Goal: Information Seeking & Learning: Learn about a topic

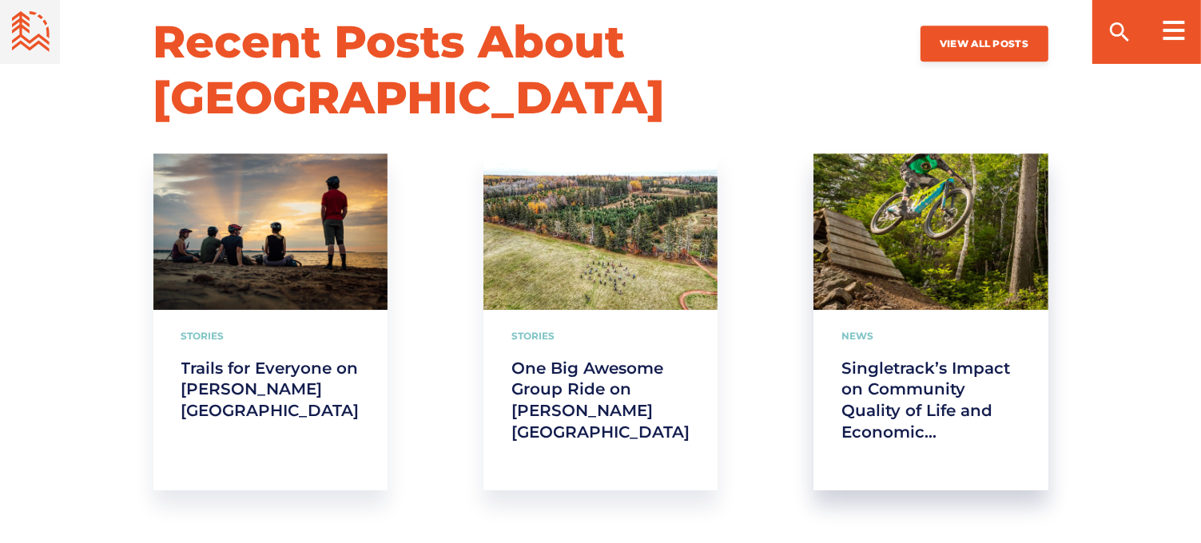
scroll to position [4395, 0]
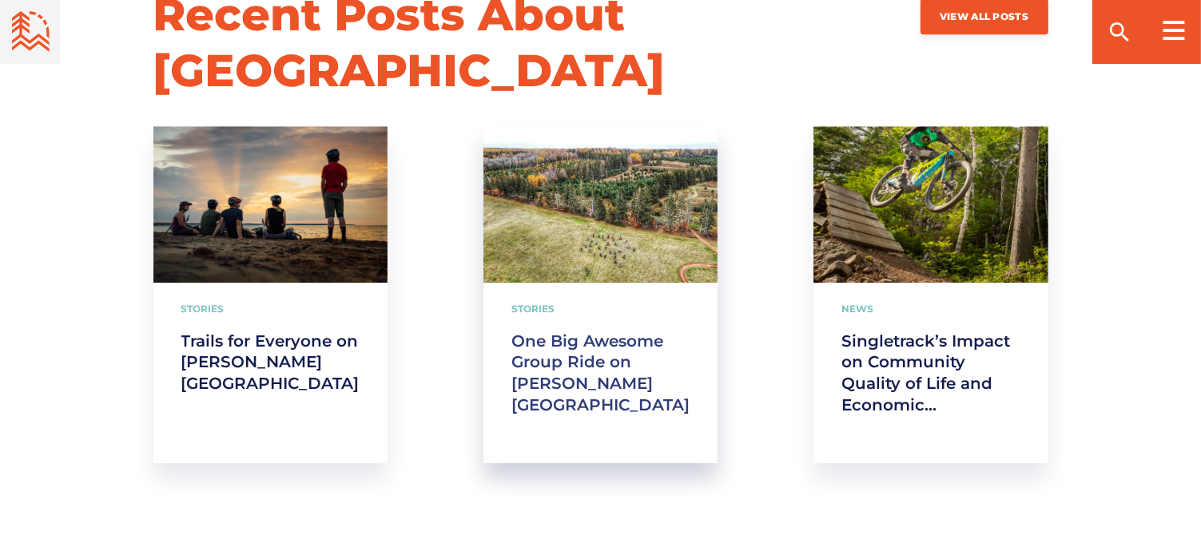
click at [531, 332] on link "One Big Awesome Group Ride on Prince Edward Island" at bounding box center [600, 373] width 178 height 85
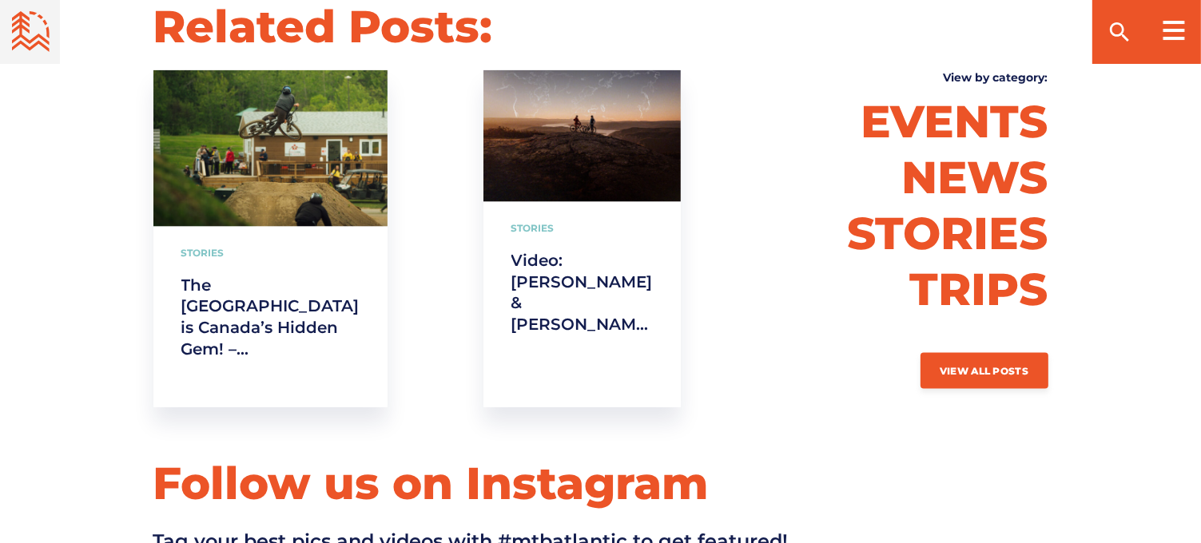
scroll to position [8150, 0]
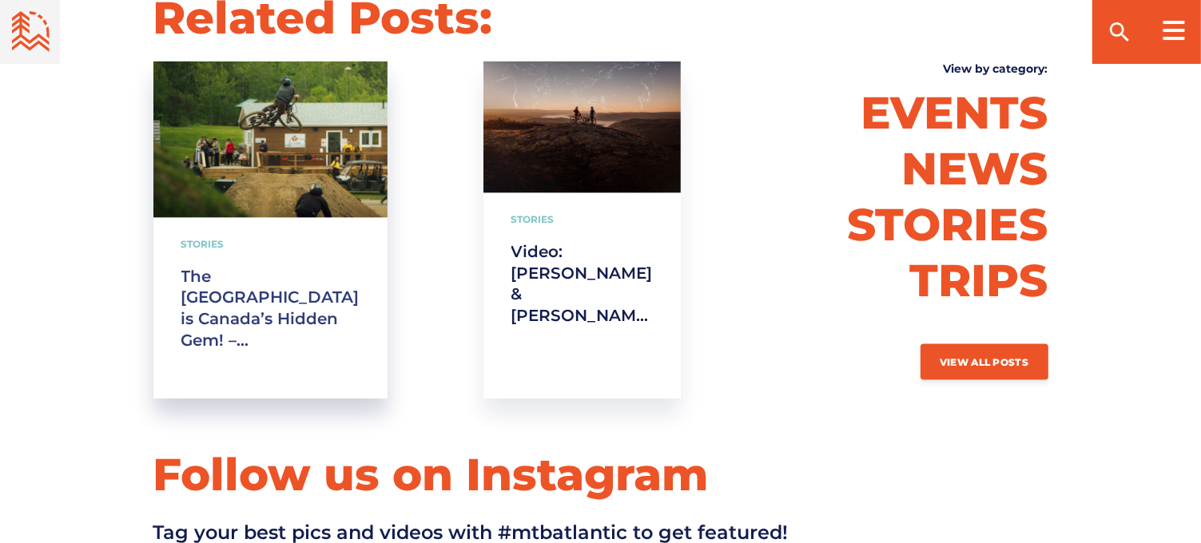
click at [221, 266] on link "The [GEOGRAPHIC_DATA] is Canada’s Hidden Gem! – [PERSON_NAME]" at bounding box center [270, 308] width 178 height 85
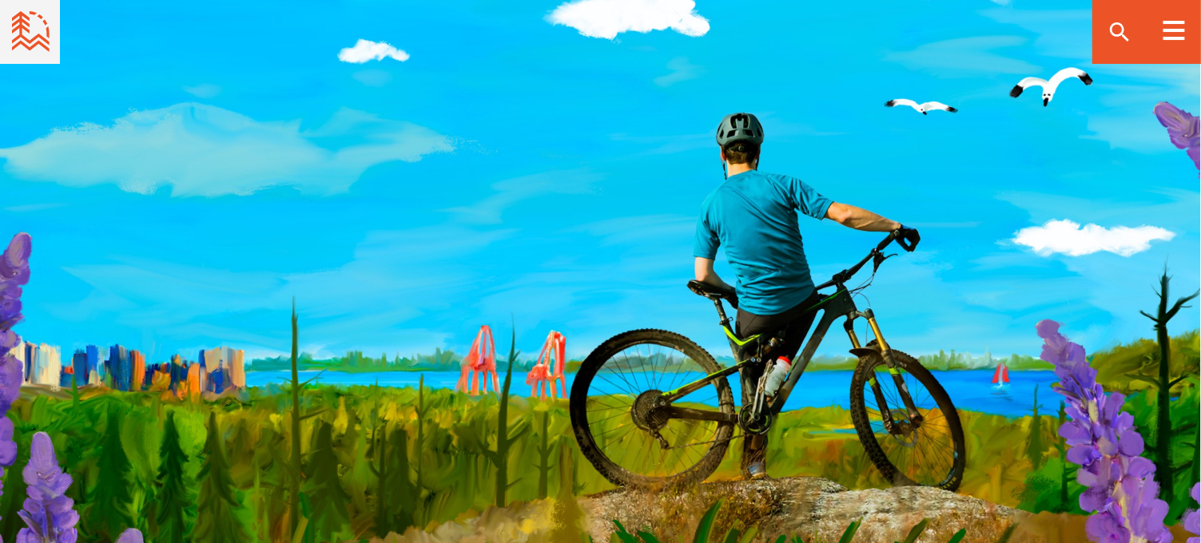
scroll to position [7685, 0]
